Goal: Information Seeking & Learning: Learn about a topic

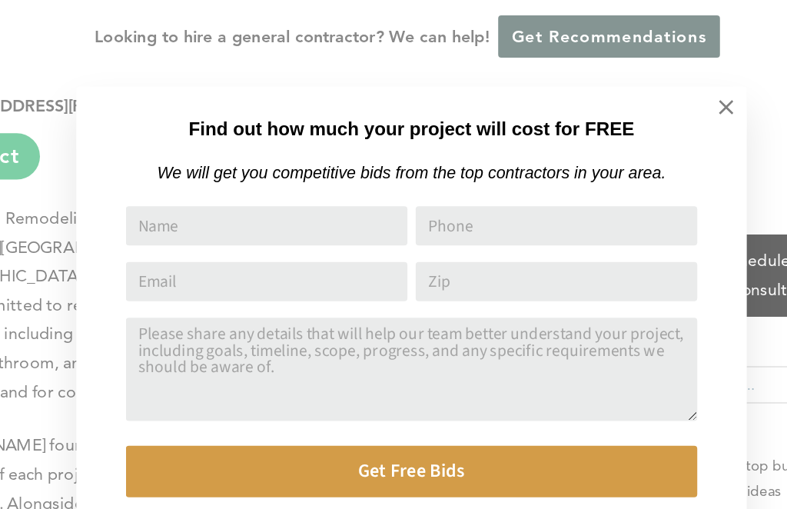
scroll to position [973, 0]
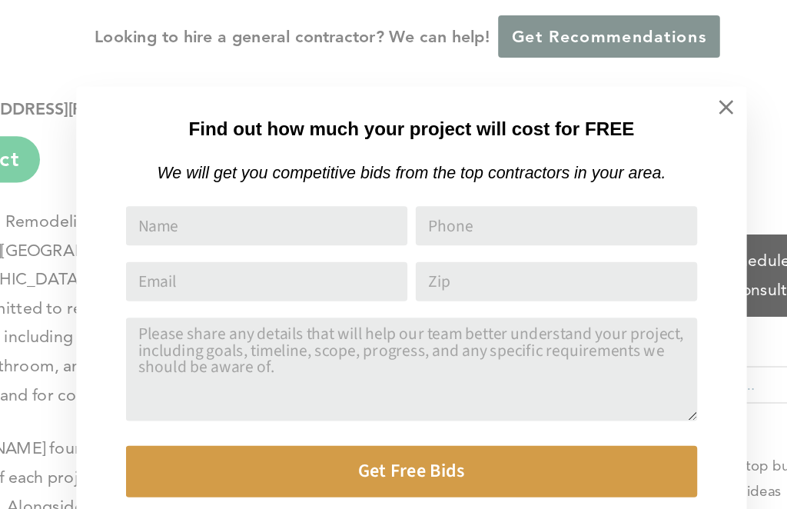
click at [622, 75] on icon at bounding box center [627, 80] width 11 height 11
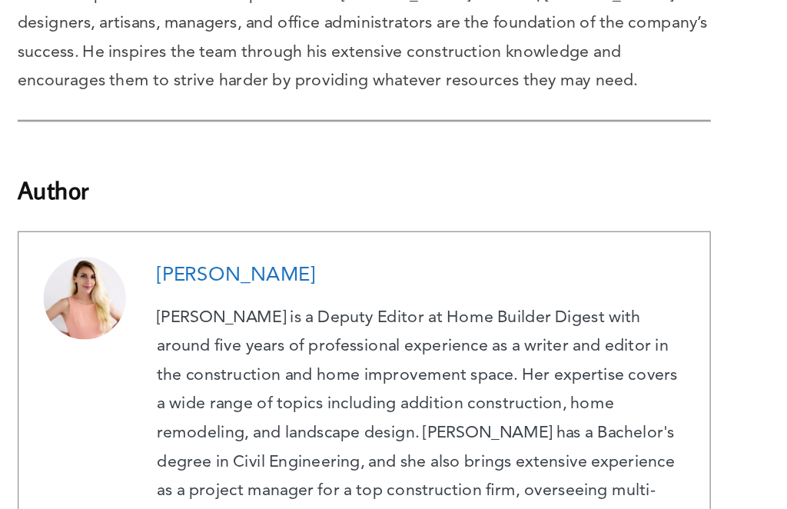
scroll to position [7881, 0]
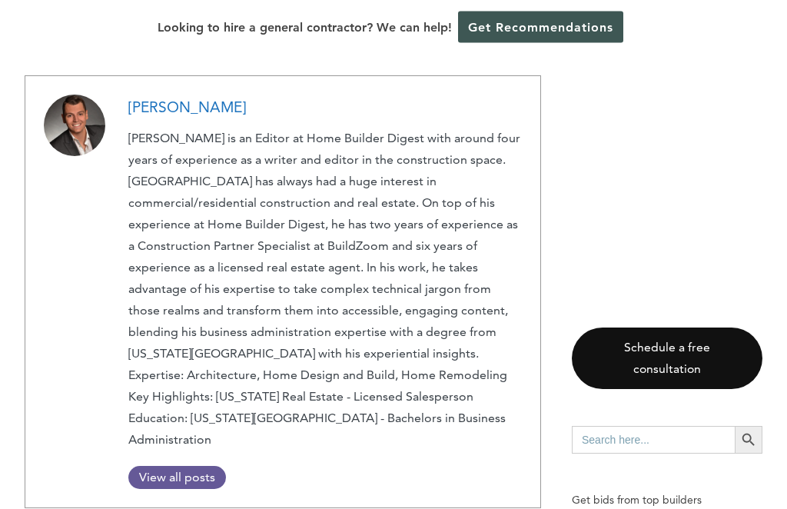
scroll to position [7709, 0]
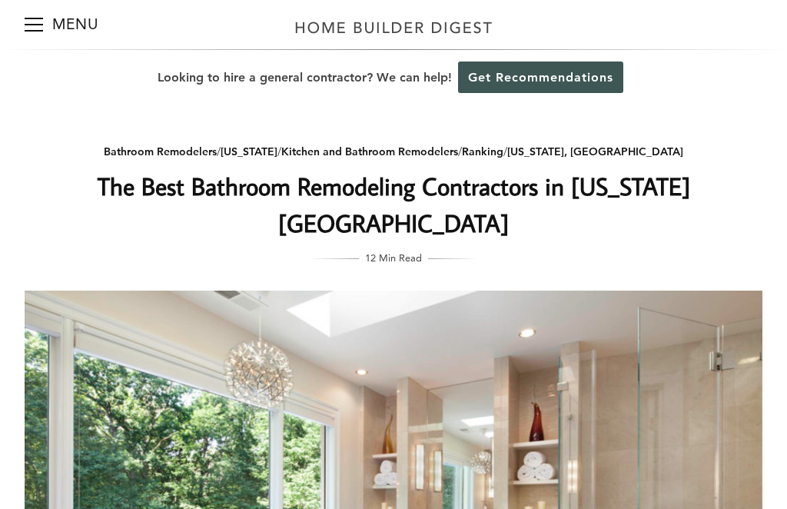
click at [503, 150] on link "Ranking" at bounding box center [482, 151] width 41 height 14
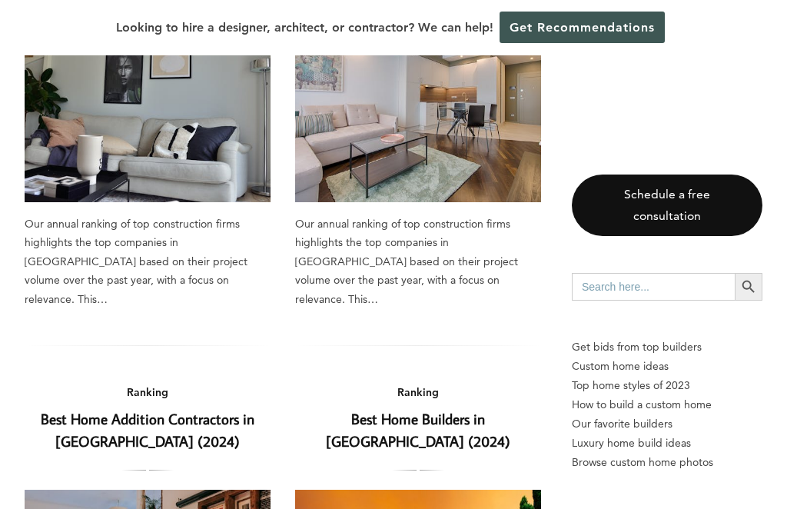
scroll to position [1856, 0]
